Goal: Communication & Community: Participate in discussion

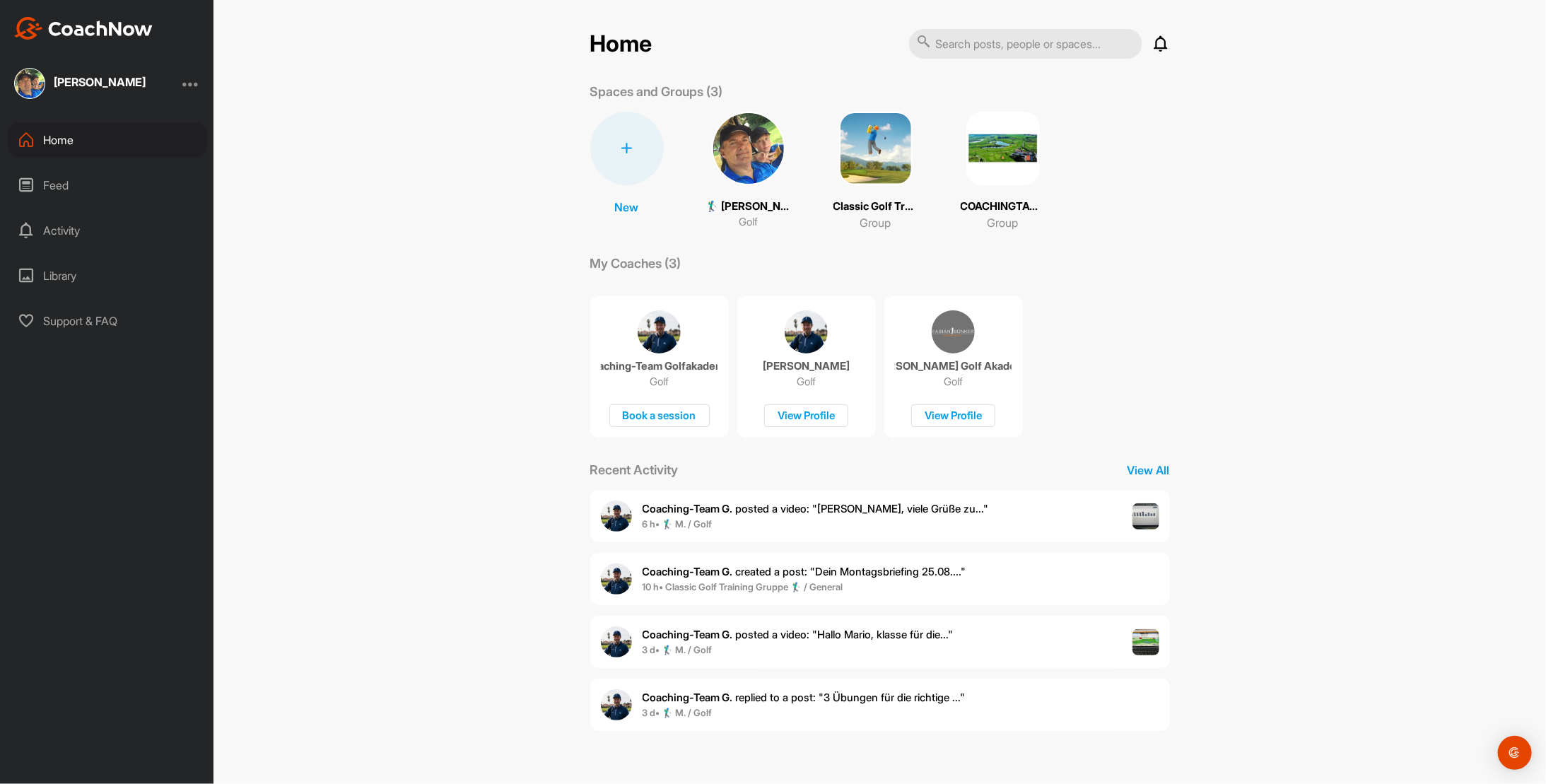
click at [729, 517] on span "6 h • 🏌‍♂ M. / Golf" at bounding box center [816, 524] width 346 height 14
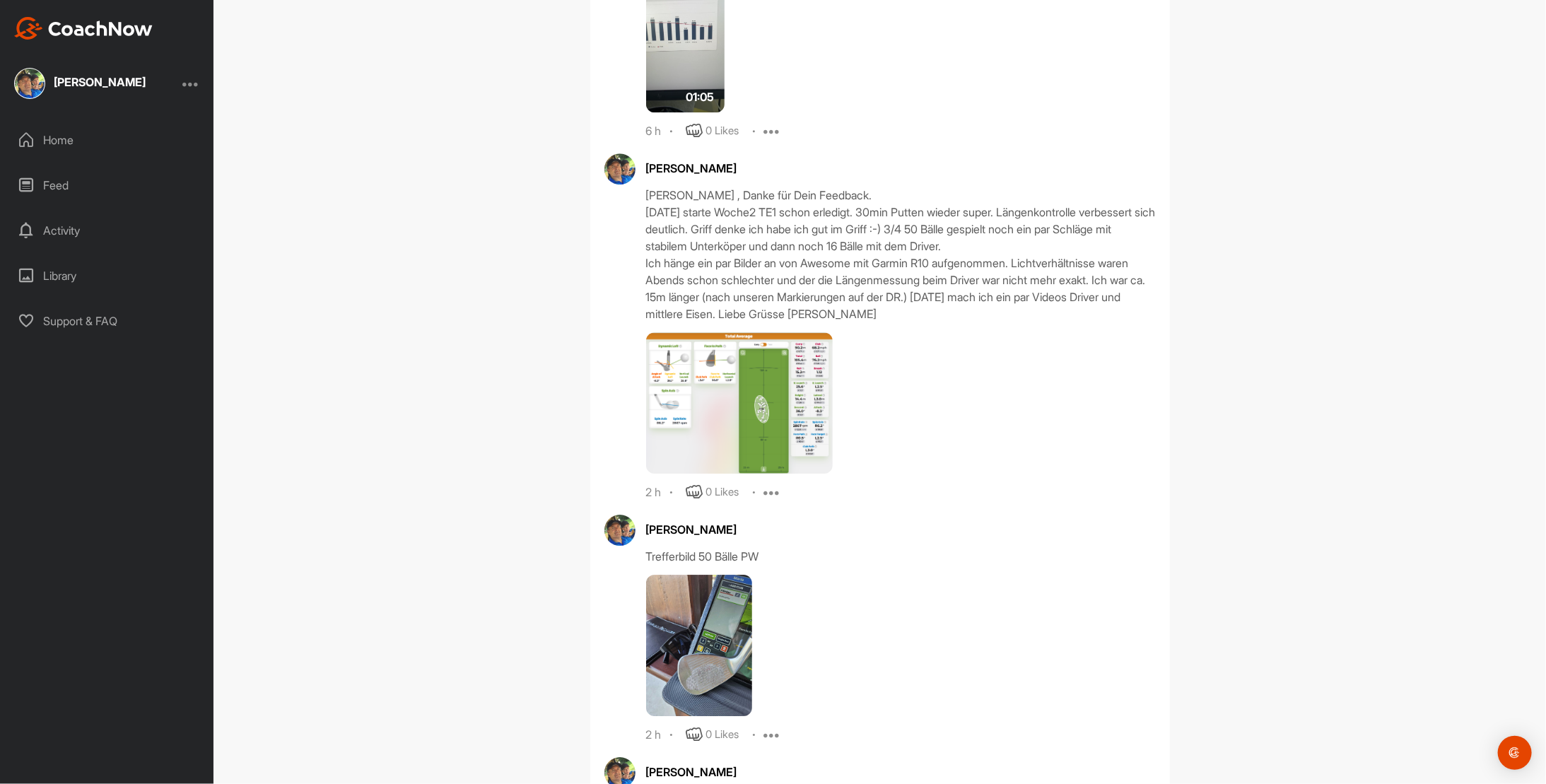
scroll to position [6285, 0]
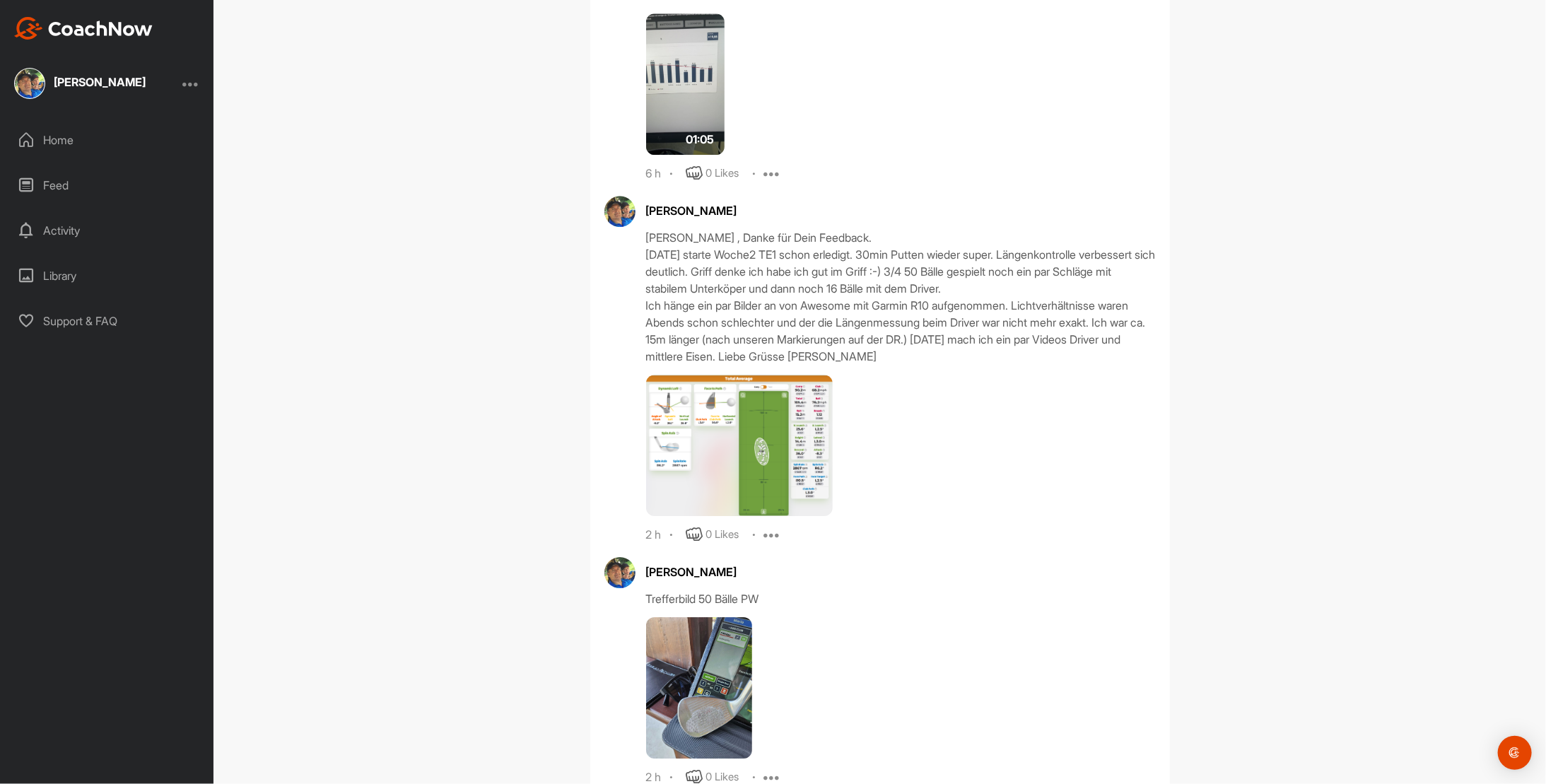
click at [752, 375] on img at bounding box center [739, 445] width 186 height 141
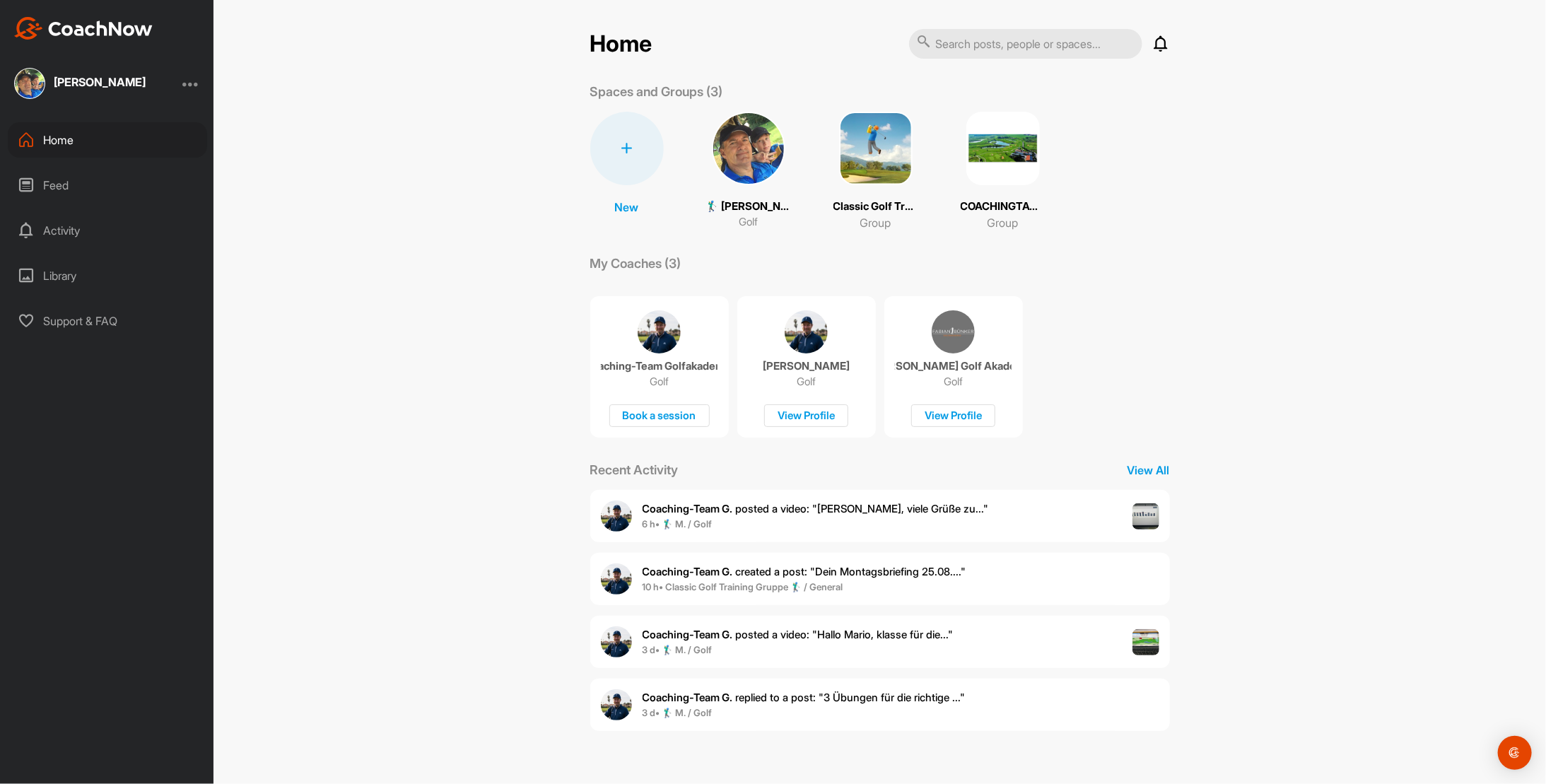
click at [747, 153] on img at bounding box center [748, 148] width 73 height 73
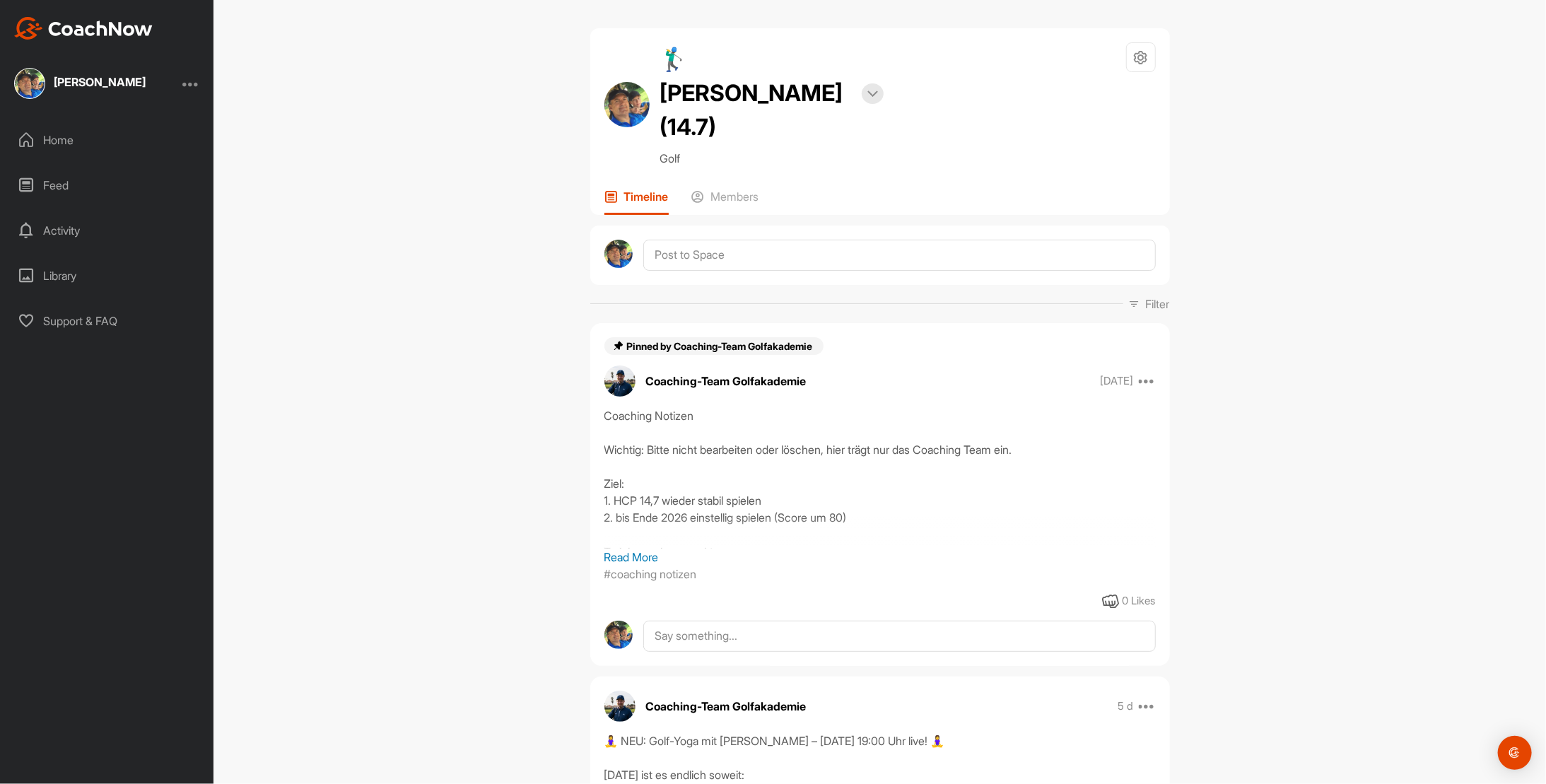
click at [61, 180] on div "Feed" at bounding box center [107, 184] width 199 height 36
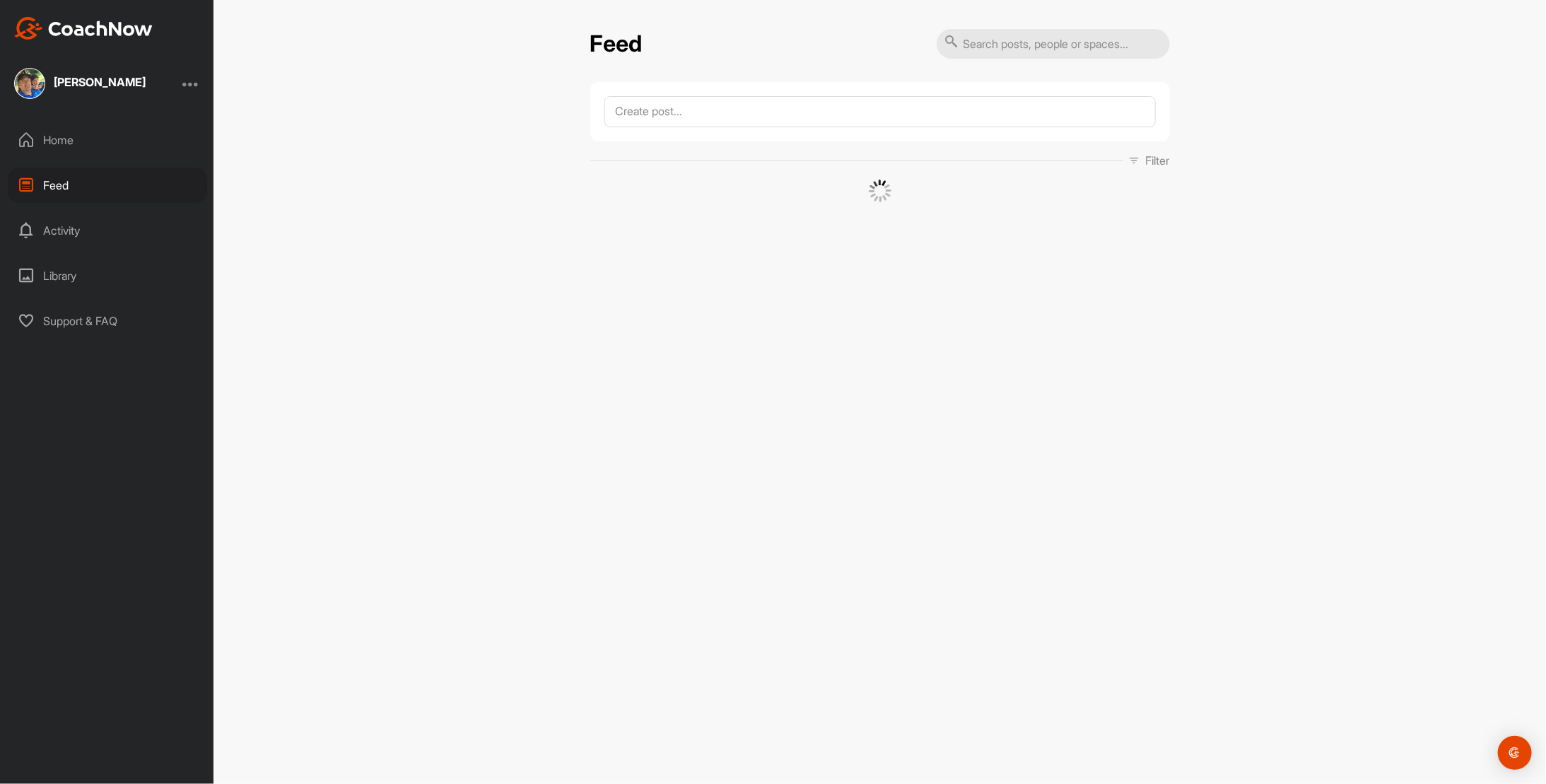
click at [62, 137] on div "Home" at bounding box center [107, 139] width 199 height 36
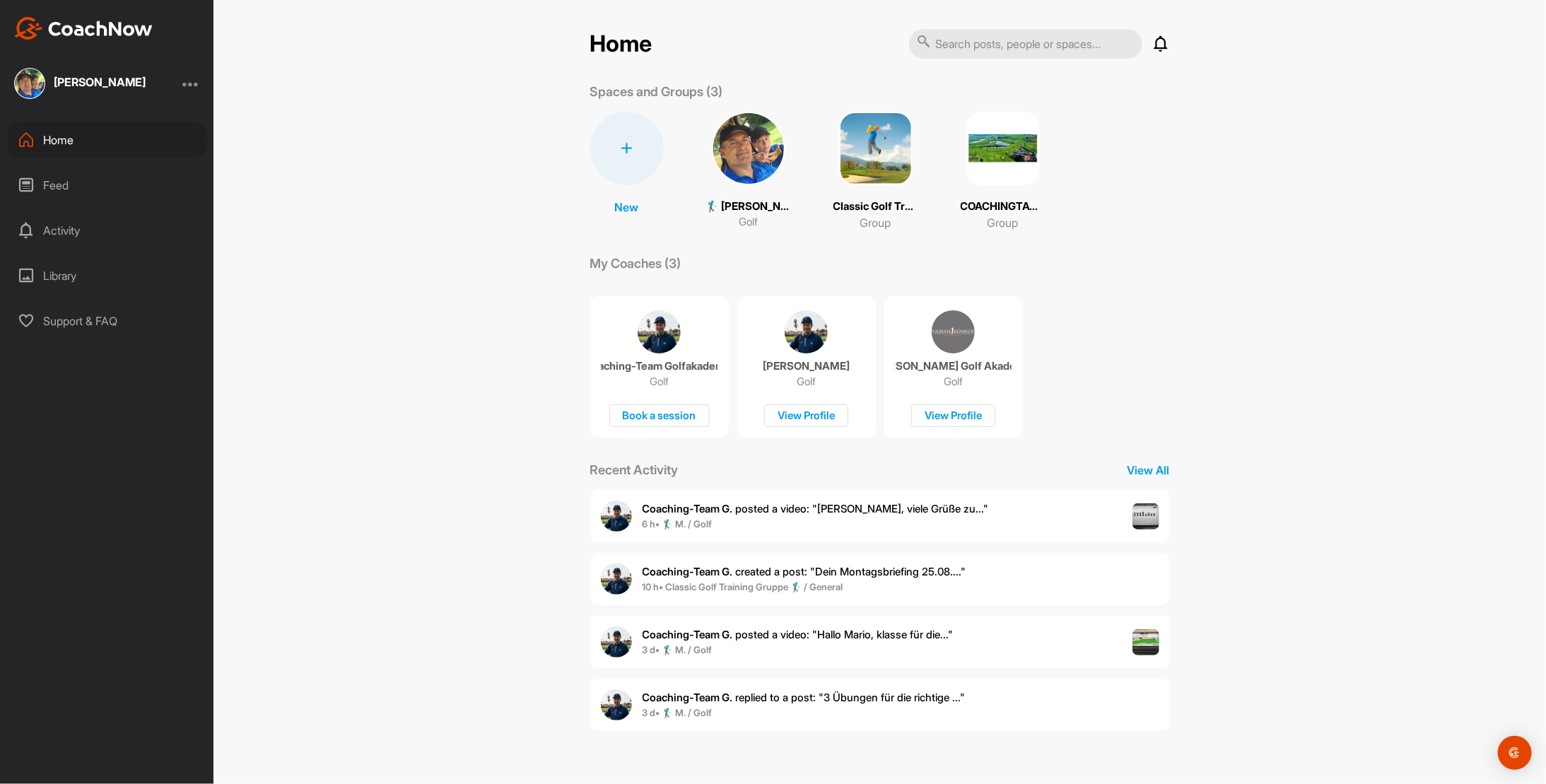
click at [746, 502] on p "Coaching-Team G. posted a video : " [PERSON_NAME], viele Grüße zu... "" at bounding box center [816, 509] width 346 height 16
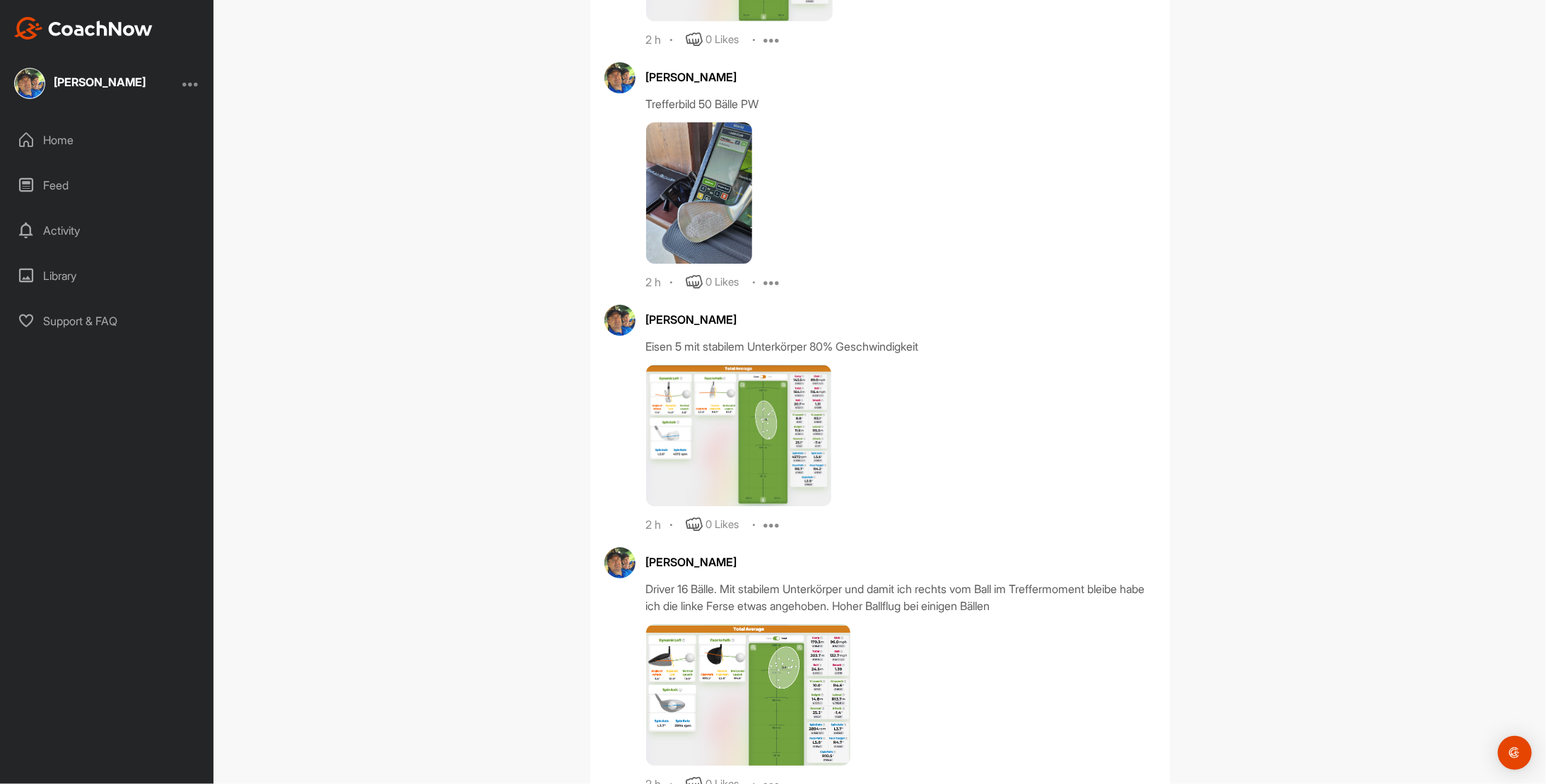
scroll to position [6639, 0]
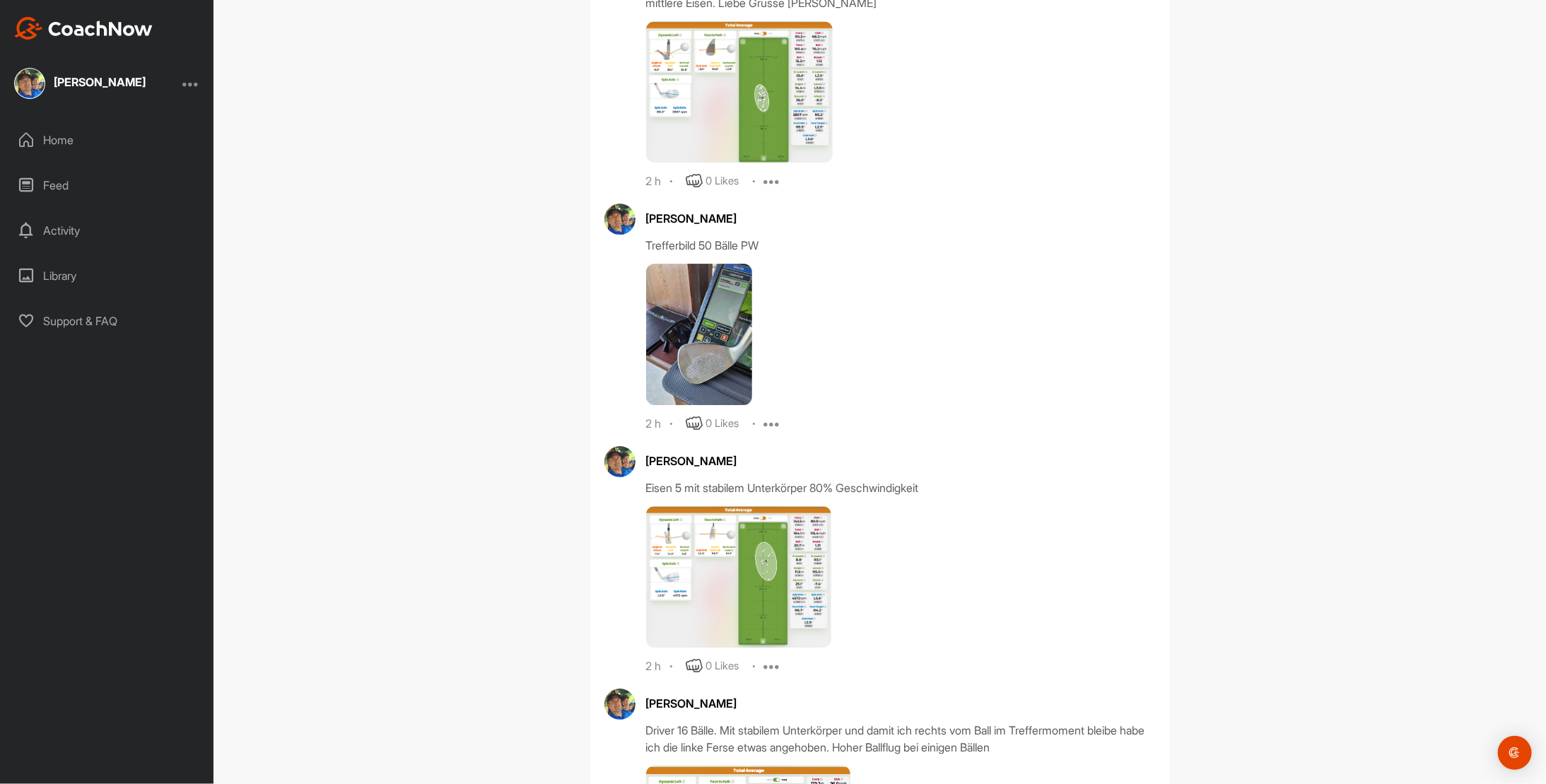
click at [687, 326] on img at bounding box center [699, 333] width 106 height 141
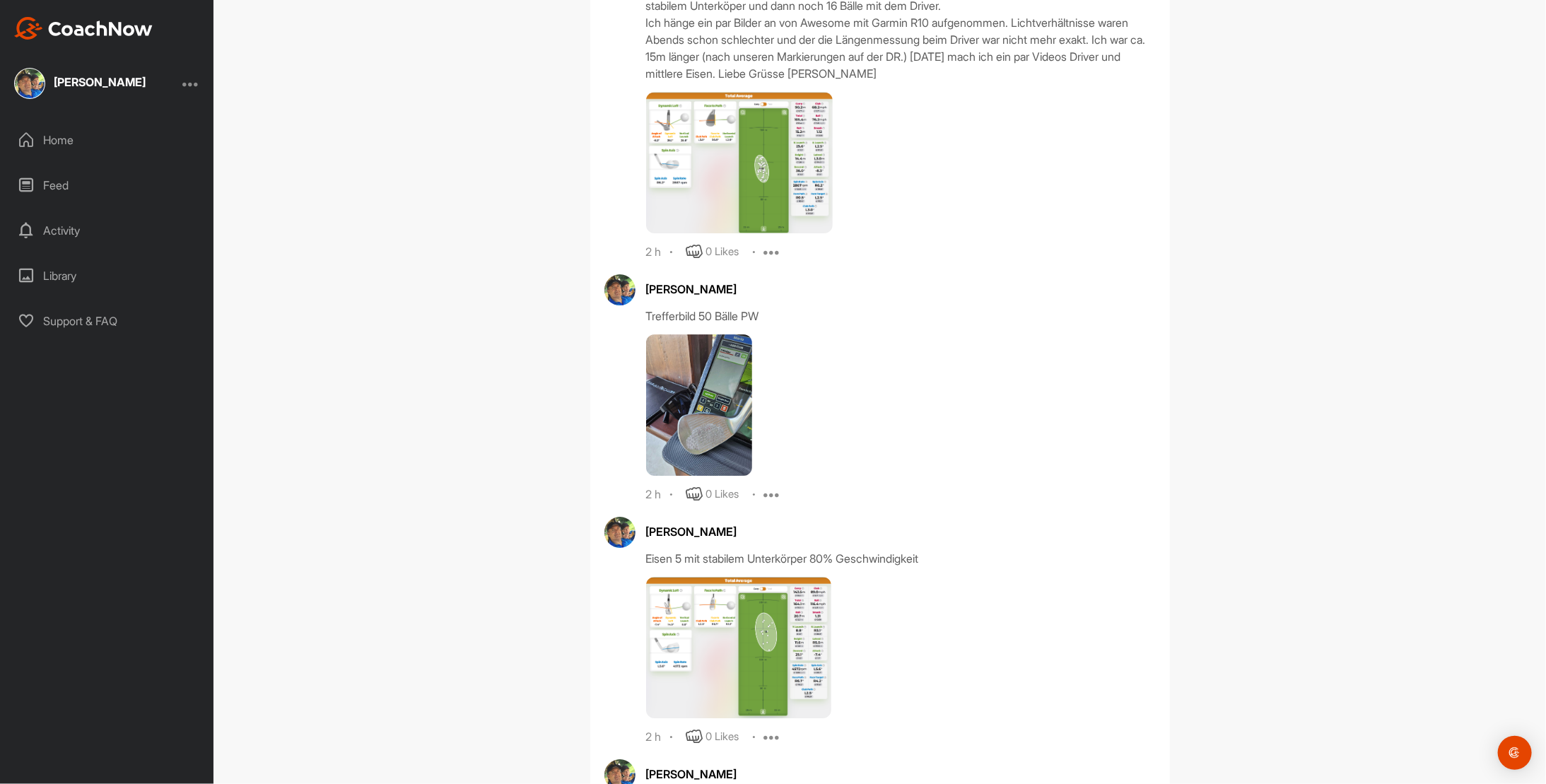
click at [688, 380] on img at bounding box center [699, 404] width 106 height 141
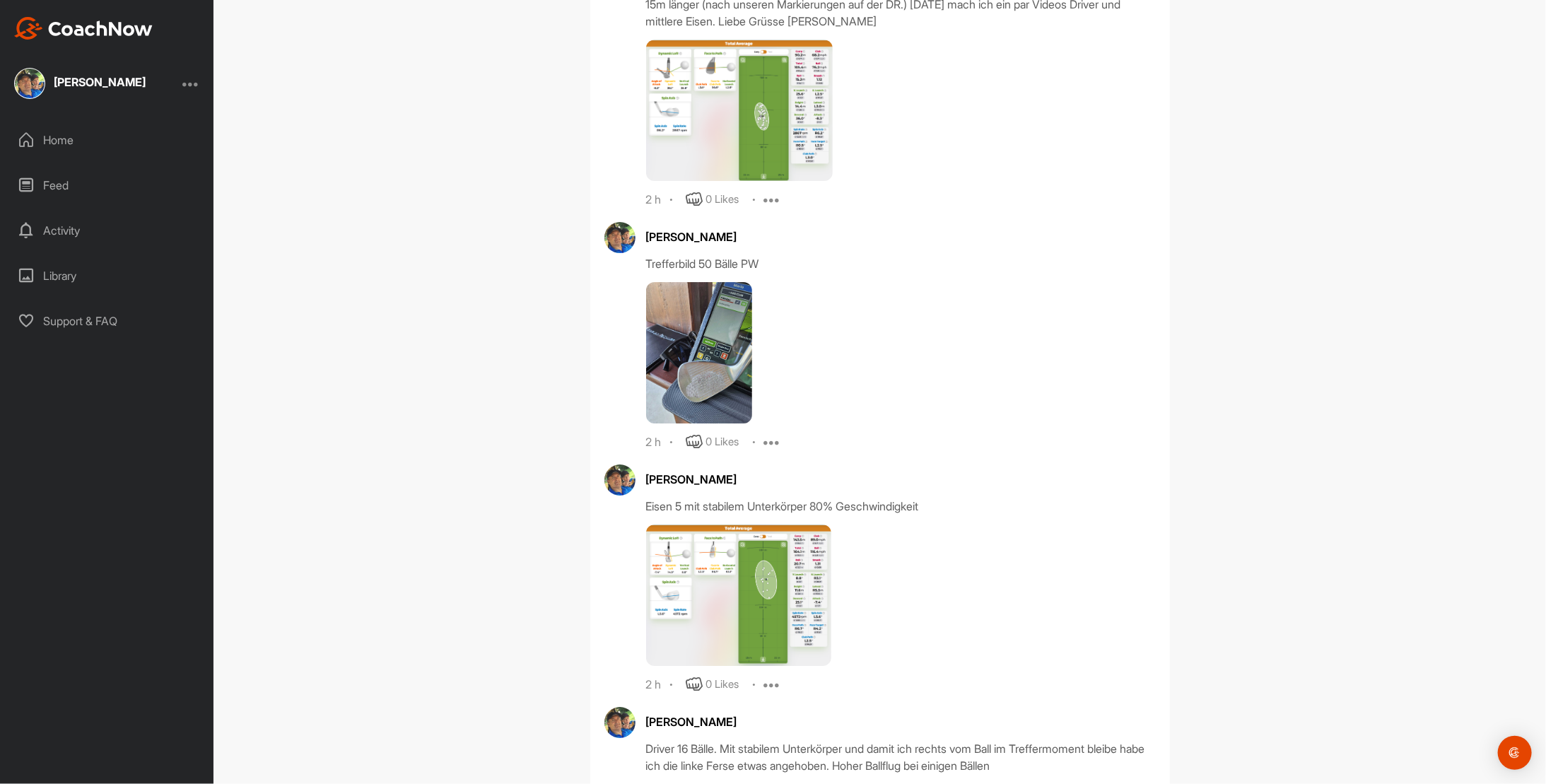
scroll to position [6639, 0]
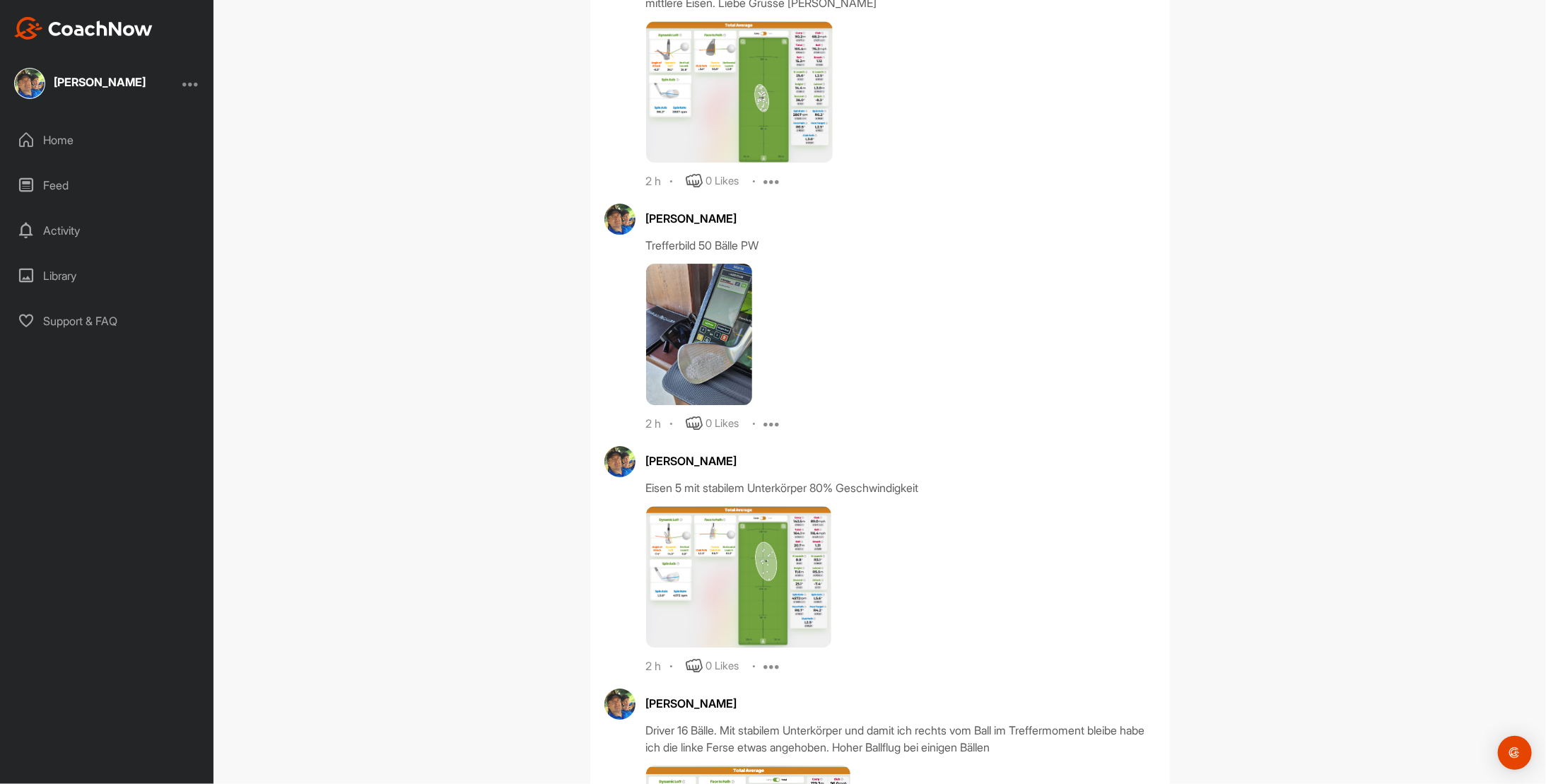
click at [699, 540] on img at bounding box center [738, 576] width 185 height 141
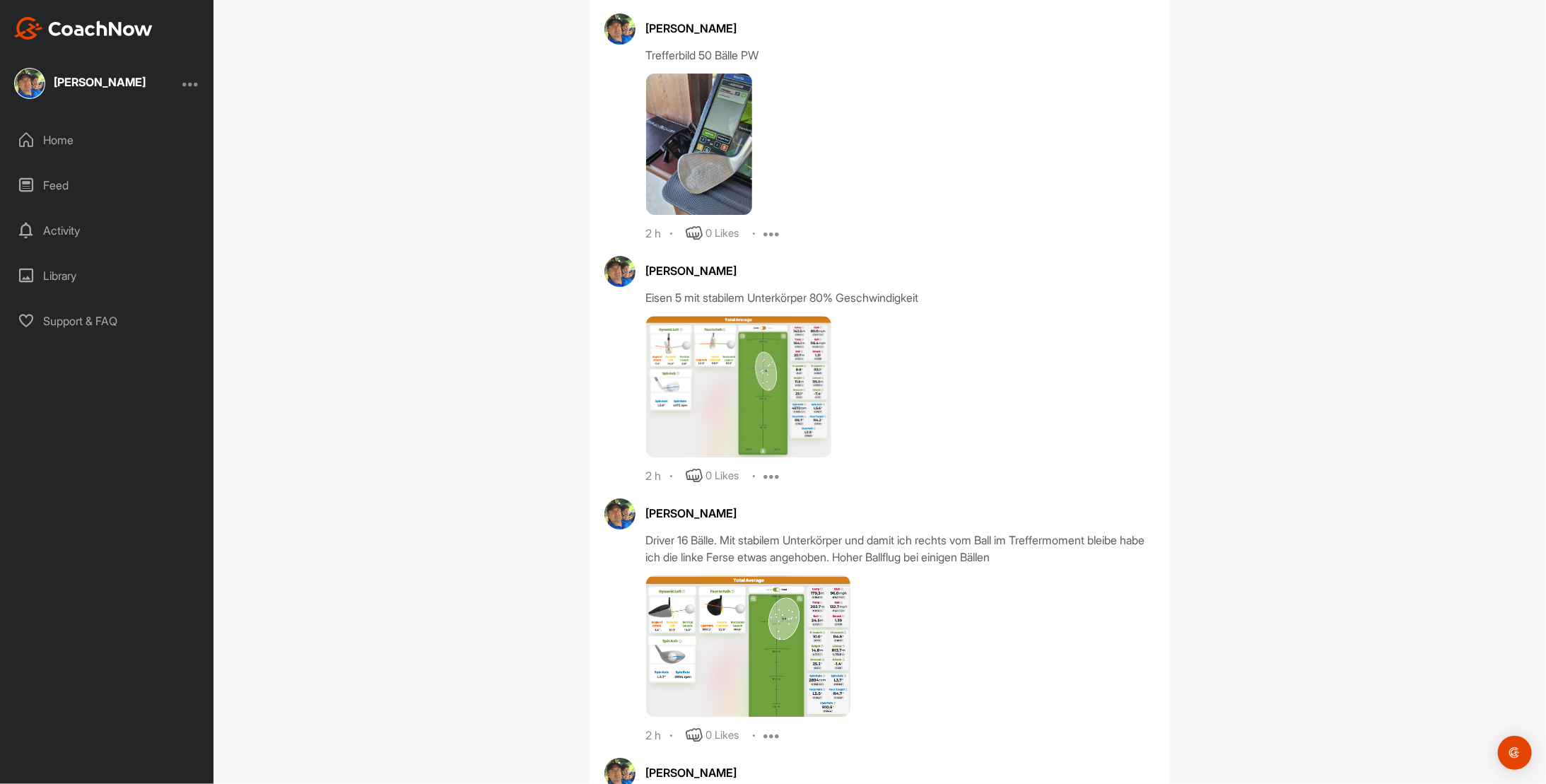
scroll to position [6921, 0]
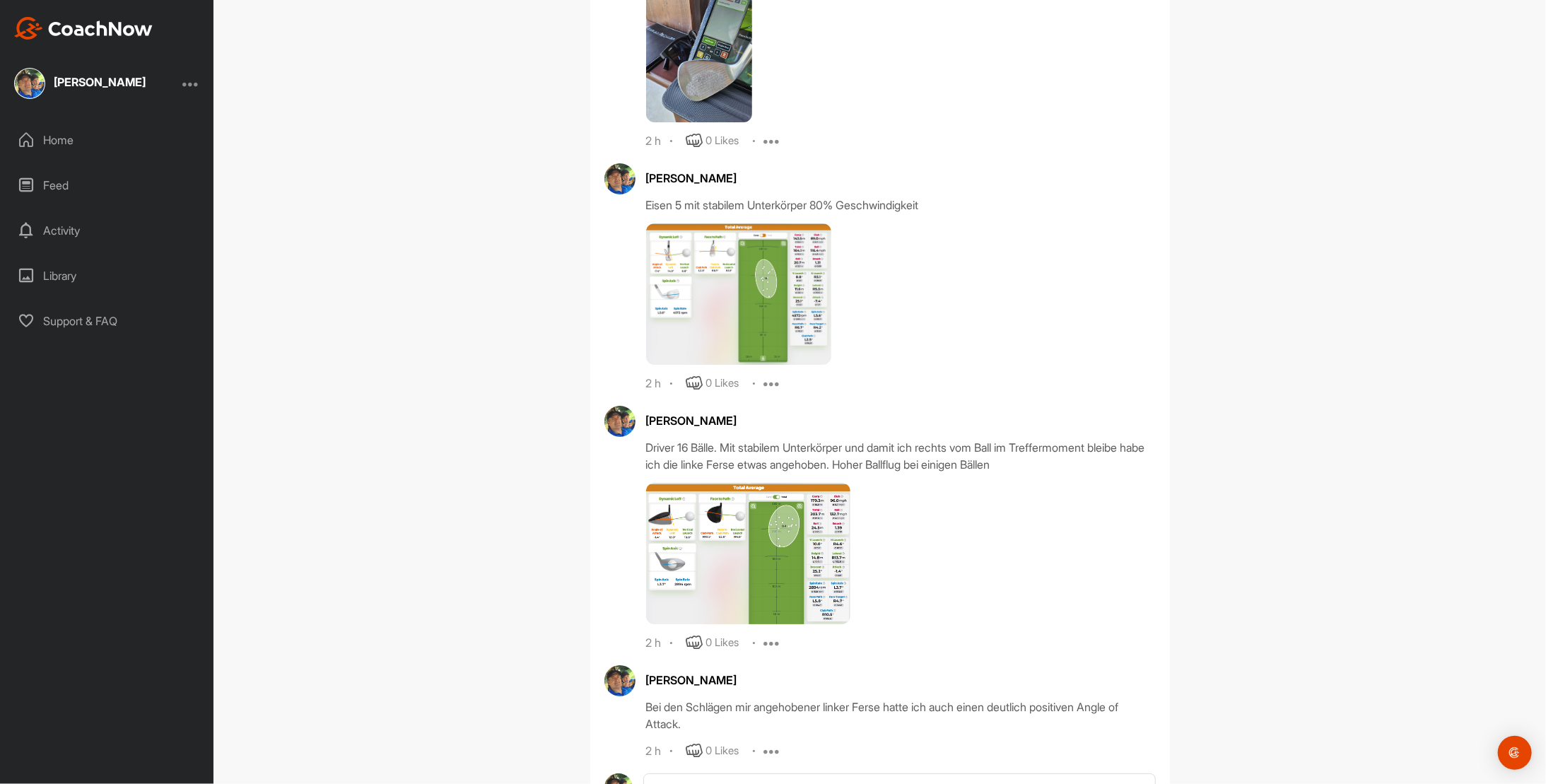
click at [731, 549] on img at bounding box center [748, 552] width 205 height 141
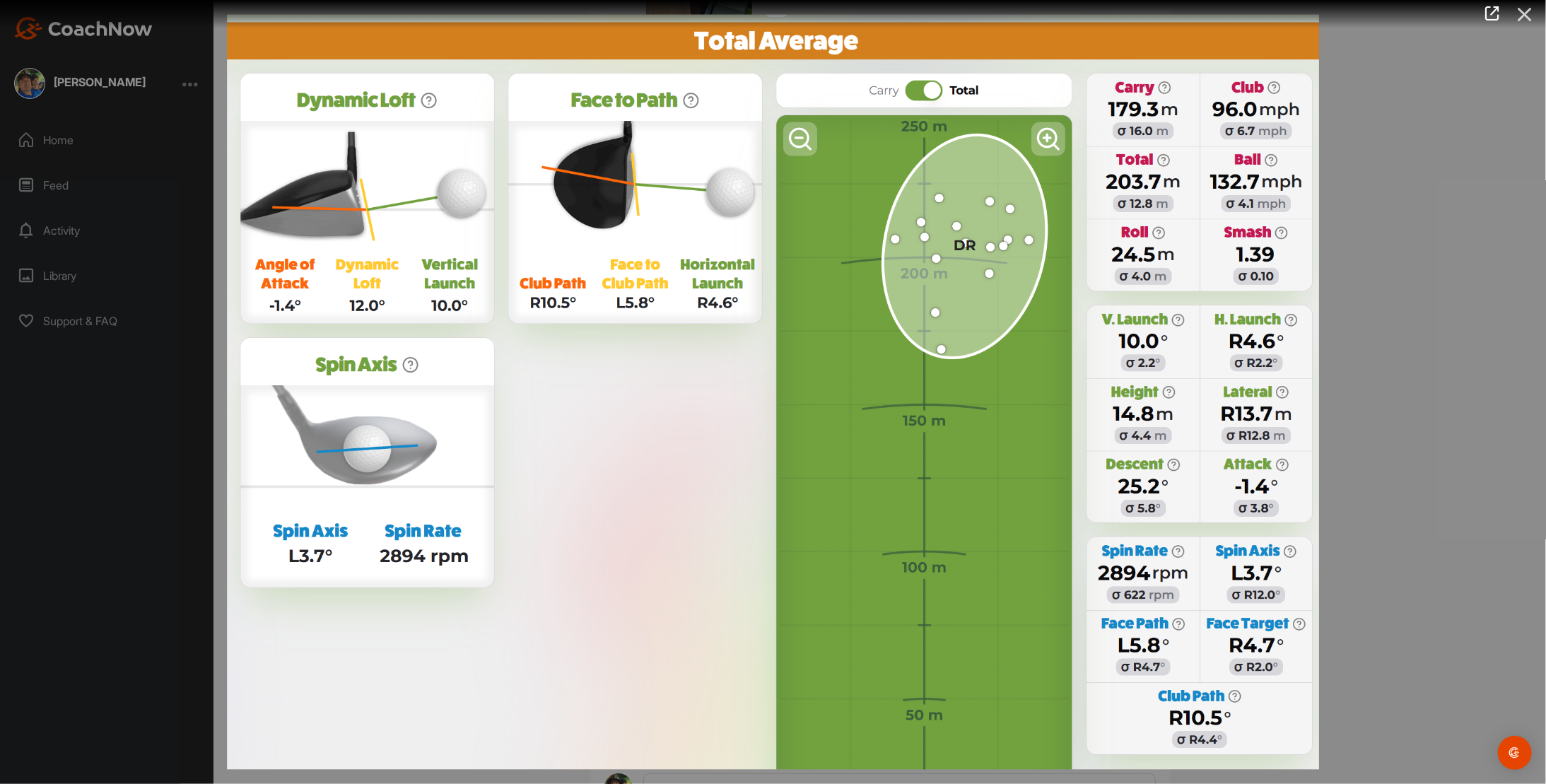
click at [1519, 15] on icon at bounding box center [1525, 13] width 33 height 26
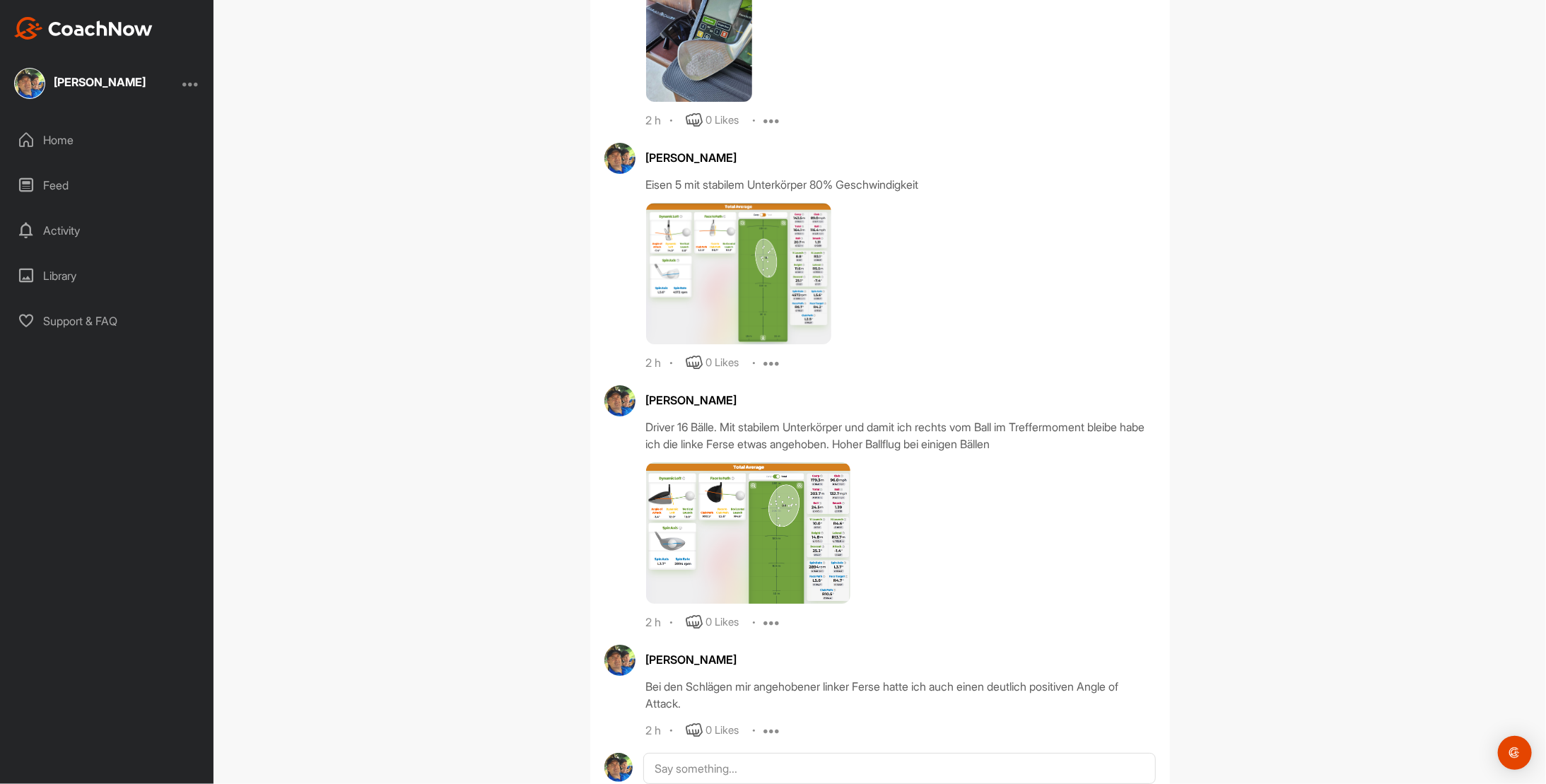
scroll to position [6960, 0]
